Goal: Task Accomplishment & Management: Manage account settings

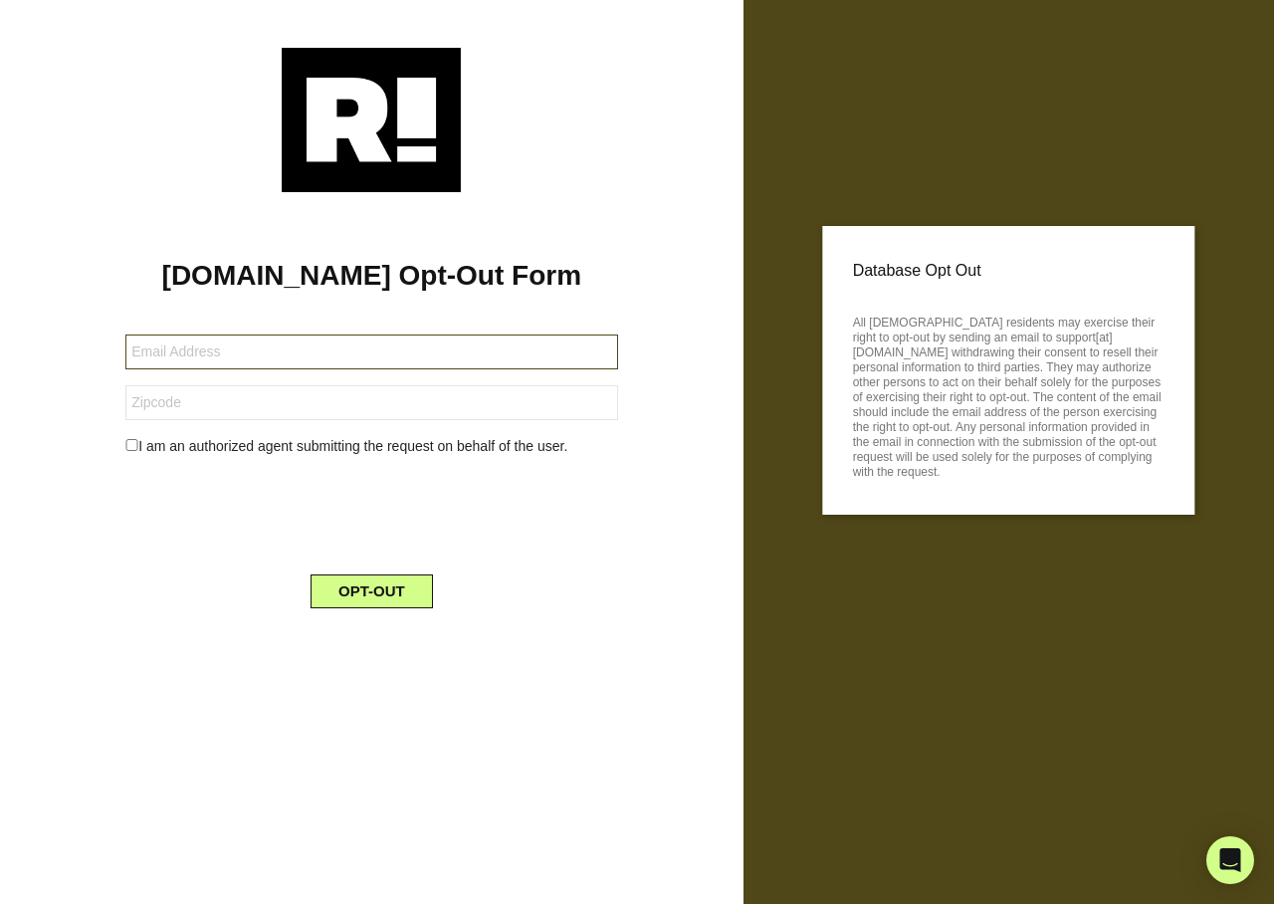
type input "rvasquez@vbllaw.com"
type input "94598"
type input "drpmlawton@hotmail.com"
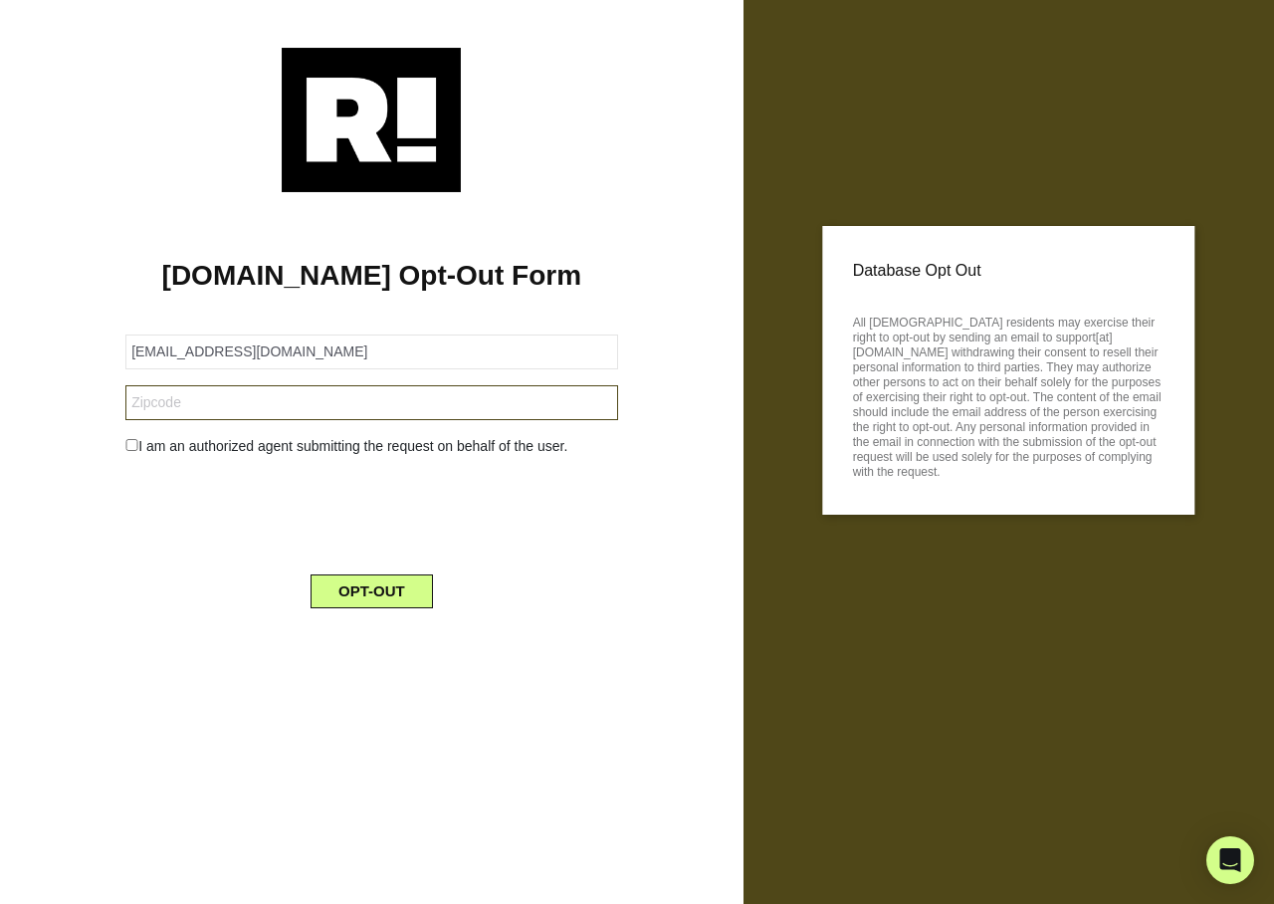
type input "16059"
